Goal: Ask a question

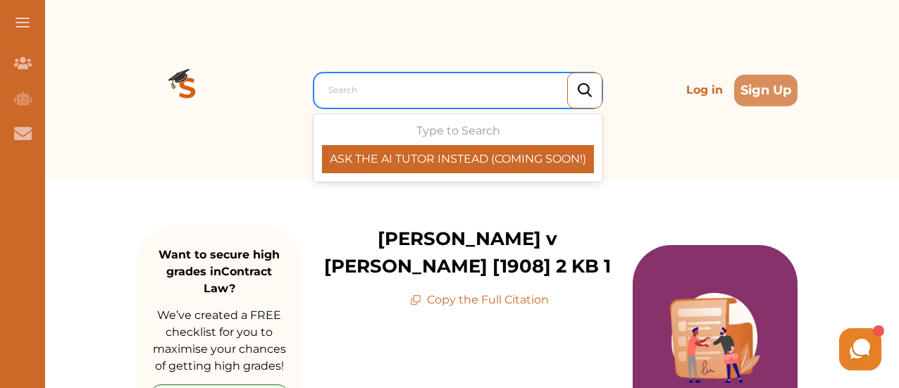
click at [341, 92] on div at bounding box center [461, 90] width 266 height 20
paste input "[PERSON_NAME][GEOGRAPHIC_DATA],"
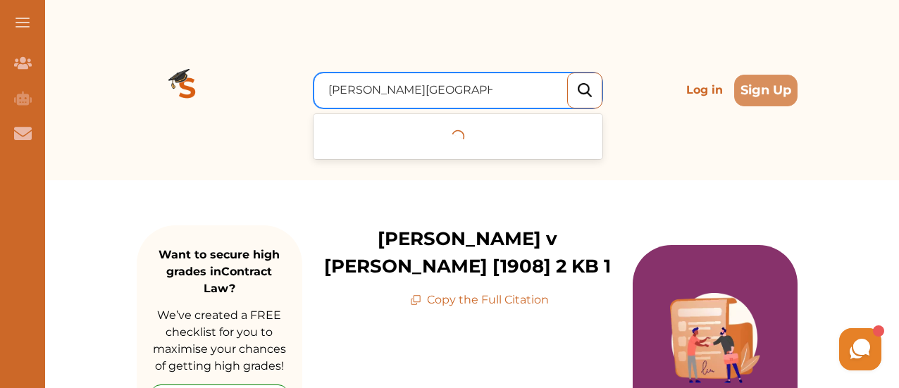
type input "[PERSON_NAME][GEOGRAPHIC_DATA],"
click at [341, 92] on input "[PERSON_NAME][GEOGRAPHIC_DATA]," at bounding box center [410, 90] width 164 height 17
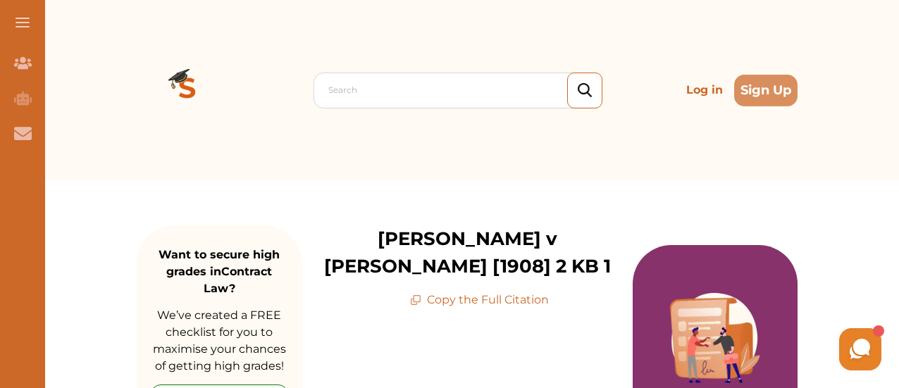
click at [585, 88] on img at bounding box center [585, 90] width 14 height 15
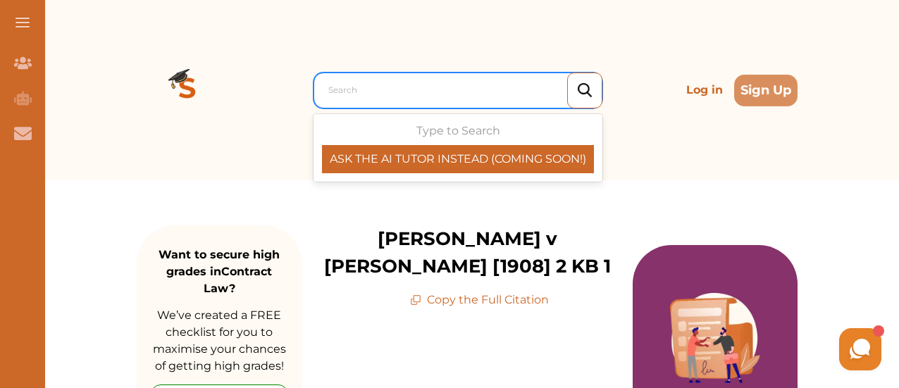
click at [373, 92] on div at bounding box center [461, 90] width 266 height 20
paste input "Doyle v. White City Stadium,"
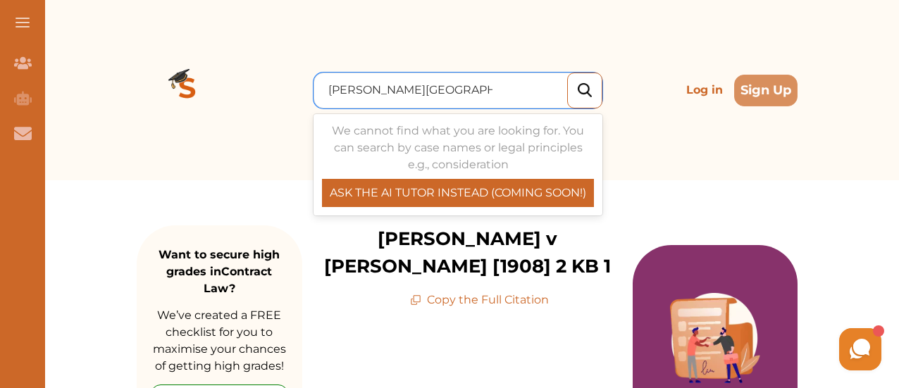
click at [508, 195] on p "ASK THE AI TUTOR INSTEAD (COMING SOON!)" at bounding box center [458, 193] width 272 height 17
type input "Doyle v. White City Stadium,"
click at [582, 89] on img at bounding box center [585, 90] width 14 height 15
